Goal: Information Seeking & Learning: Check status

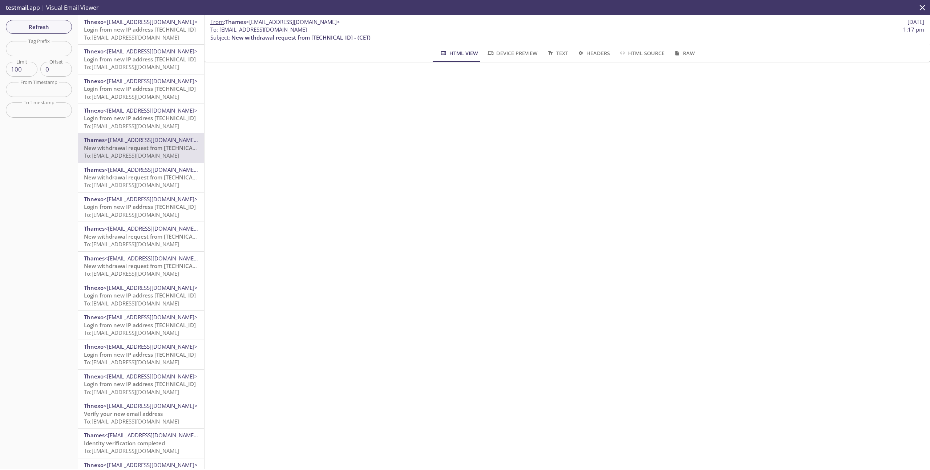
click at [923, 10] on icon "close" at bounding box center [922, 7] width 9 height 9
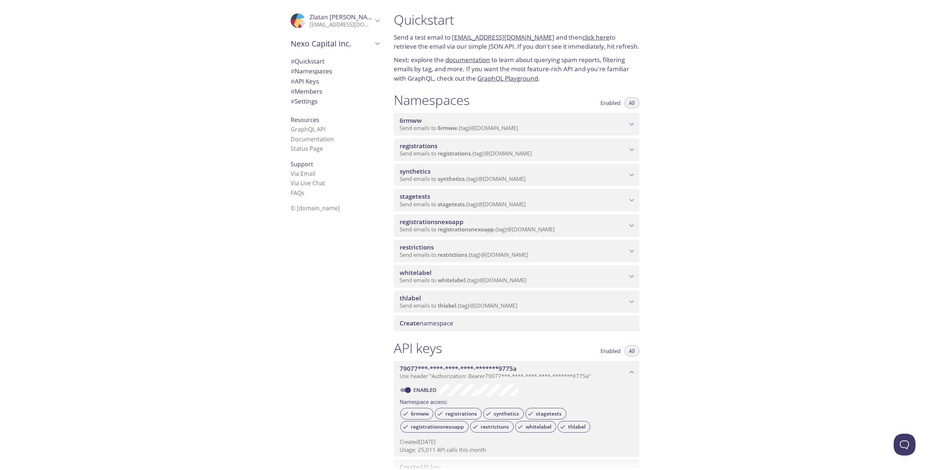
click at [605, 150] on span "registrations" at bounding box center [513, 146] width 227 height 8
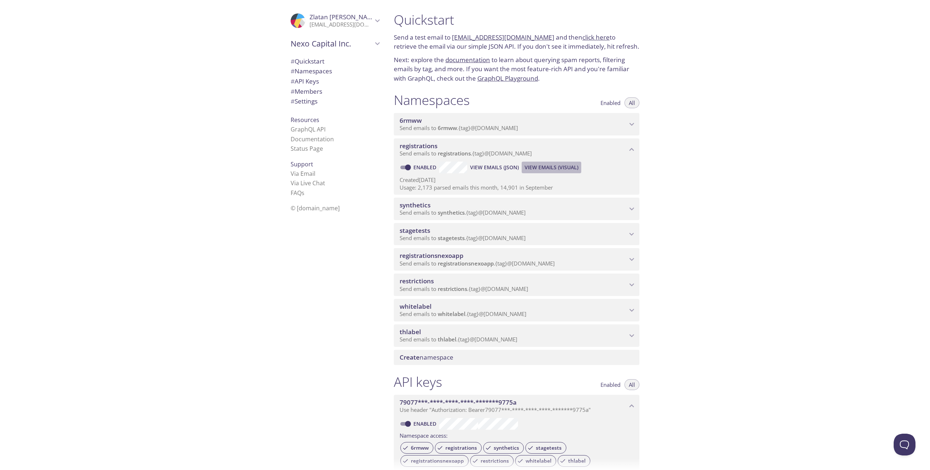
click at [533, 165] on span "View Emails (Visual)" at bounding box center [552, 167] width 54 height 9
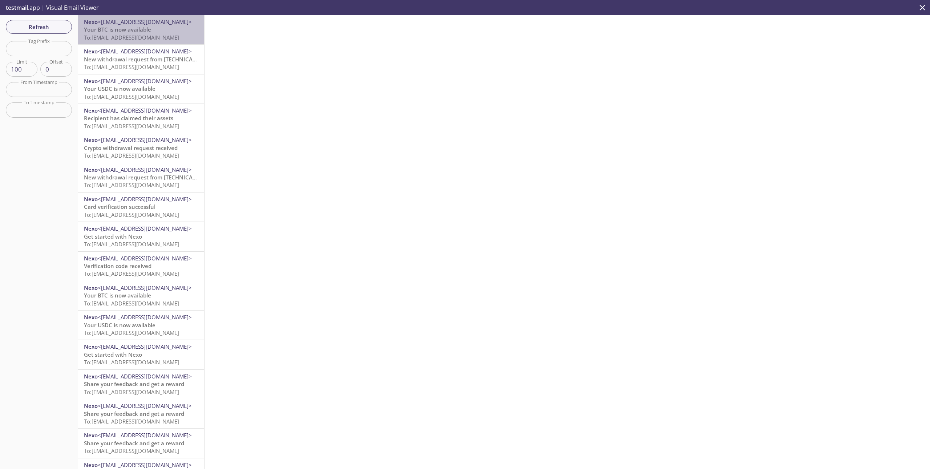
click at [147, 32] on span "Your BTC is now available" at bounding box center [117, 29] width 67 height 7
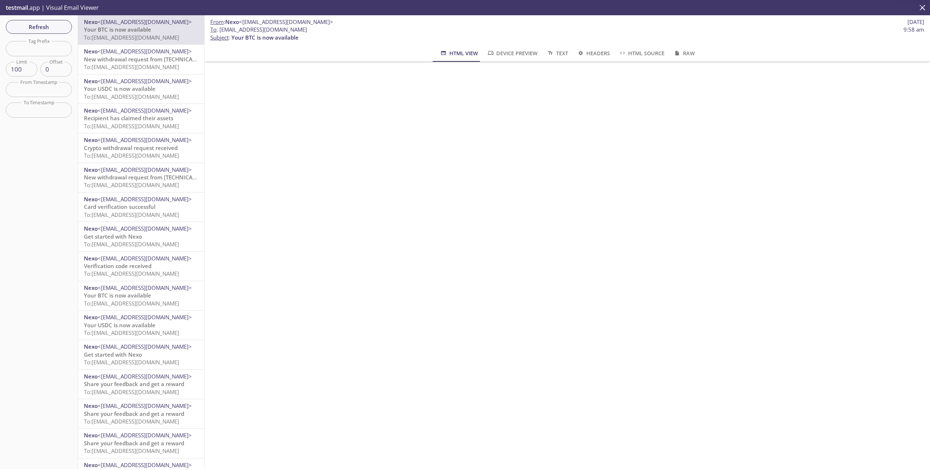
click at [165, 53] on span "Nexo <noreply@nexo.com>" at bounding box center [141, 52] width 114 height 8
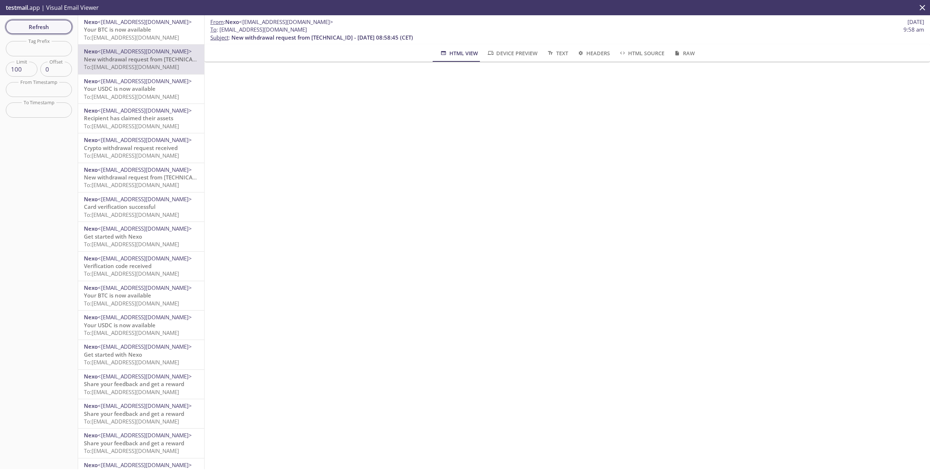
click at [49, 23] on span "Refresh" at bounding box center [39, 26] width 55 height 9
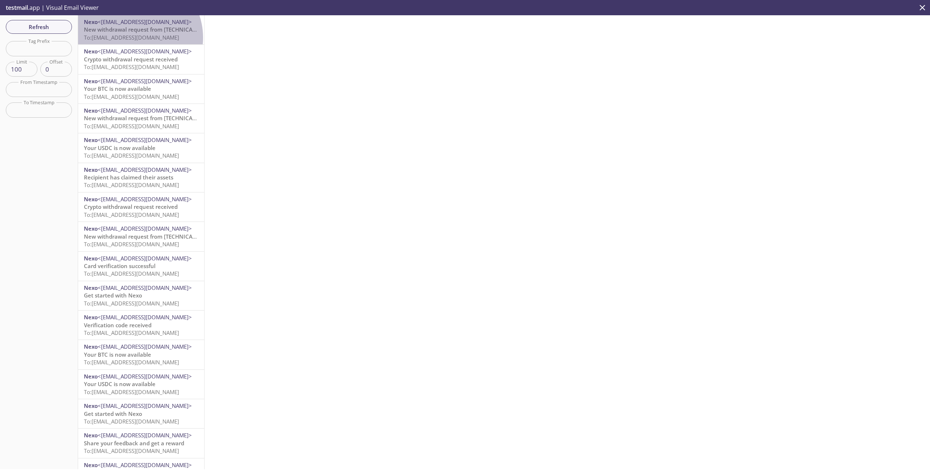
click at [133, 38] on span "To: registrations.qanexoholder@inbox.testmail.app" at bounding box center [131, 37] width 95 height 7
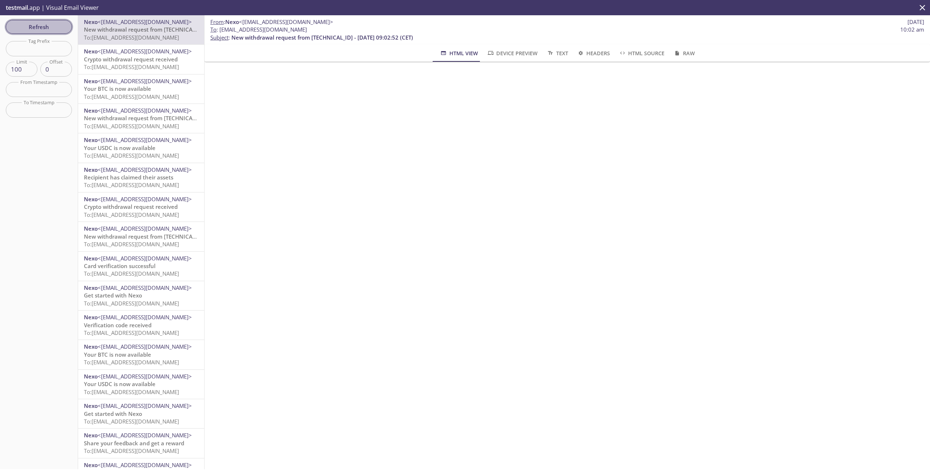
click at [44, 30] on span "Refresh" at bounding box center [39, 26] width 55 height 9
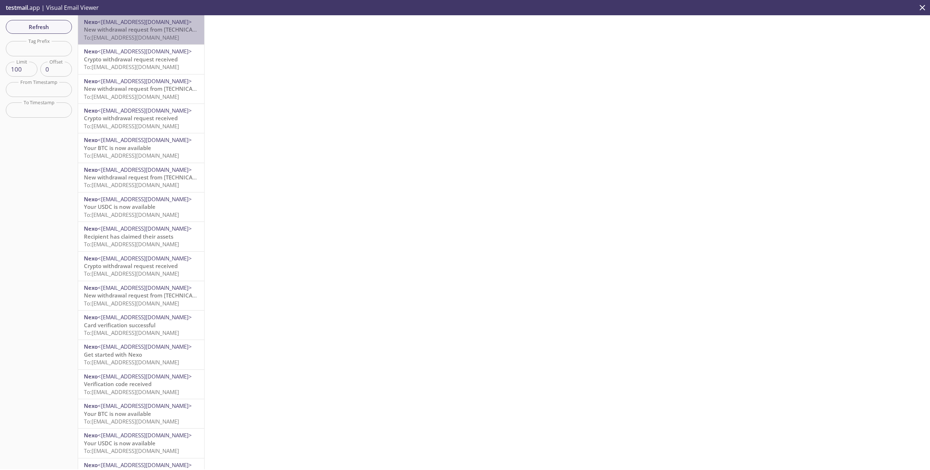
click at [155, 37] on span "To: registrations.qanexoholder@inbox.testmail.app" at bounding box center [131, 37] width 95 height 7
